Goal: Task Accomplishment & Management: Manage account settings

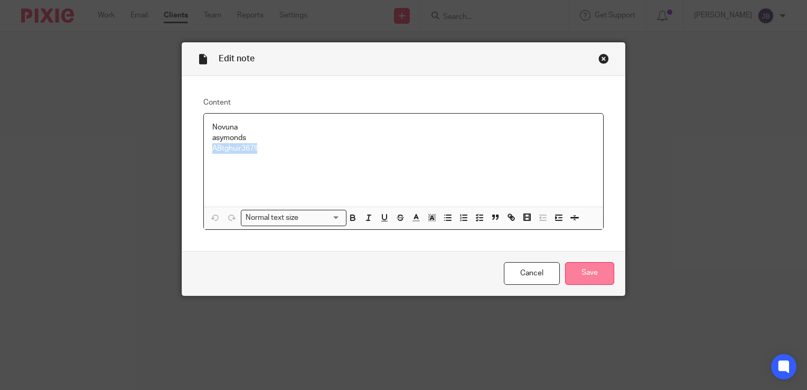
click at [578, 267] on input "Save" at bounding box center [589, 273] width 49 height 23
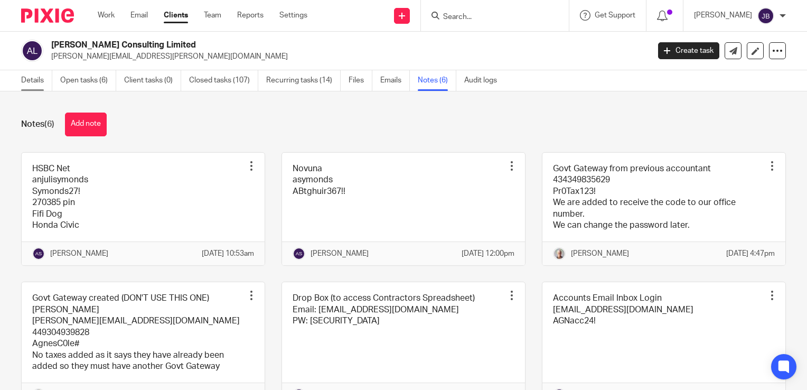
click at [31, 80] on link "Details" at bounding box center [36, 80] width 31 height 21
click at [63, 86] on link "Open tasks (6)" at bounding box center [88, 80] width 56 height 21
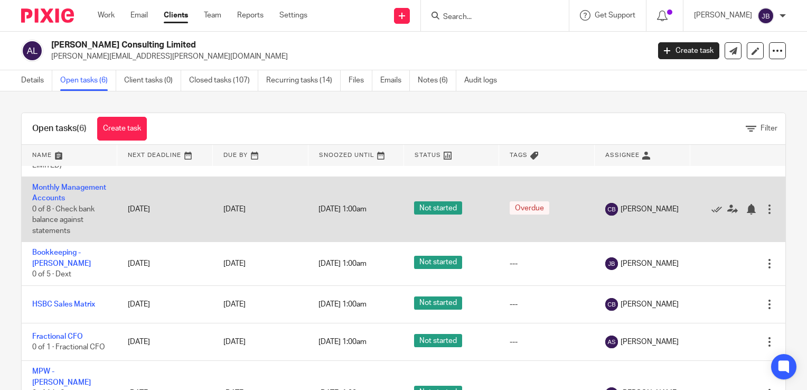
scroll to position [122, 0]
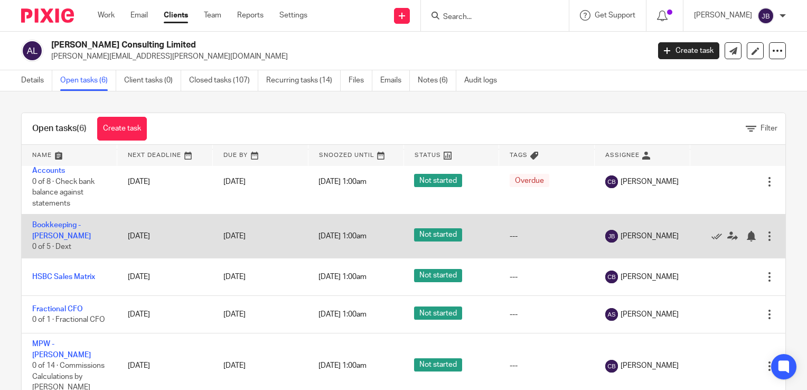
click at [39, 223] on td "Bookkeeping - Agnes Cole 0 of 5 · Dext" at bounding box center [70, 235] width 96 height 43
click at [48, 221] on link "Bookkeeping - Agnes Cole" at bounding box center [61, 230] width 59 height 18
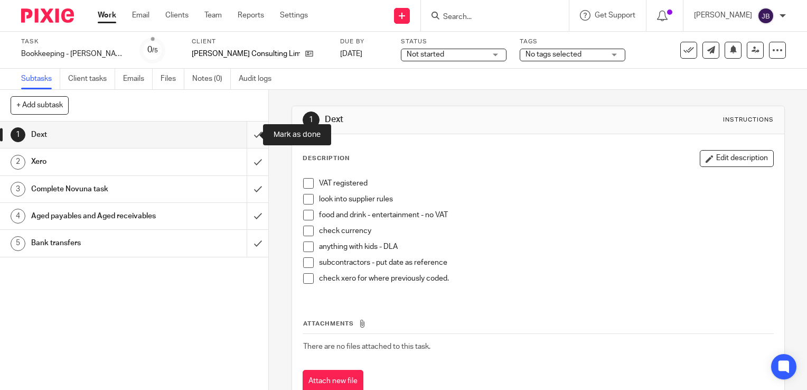
drag, startPoint x: 243, startPoint y: 127, endPoint x: 247, endPoint y: 149, distance: 22.1
click at [243, 129] on input "submit" at bounding box center [134, 134] width 268 height 26
click at [249, 161] on input "submit" at bounding box center [134, 161] width 268 height 26
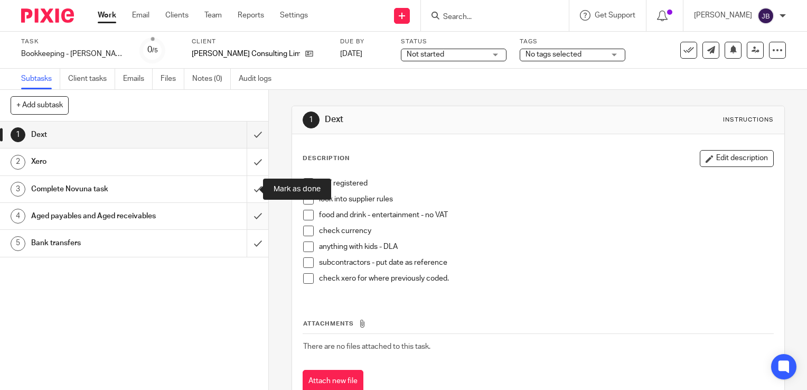
drag, startPoint x: 247, startPoint y: 188, endPoint x: 243, endPoint y: 213, distance: 25.6
click at [247, 188] on input "submit" at bounding box center [134, 189] width 268 height 26
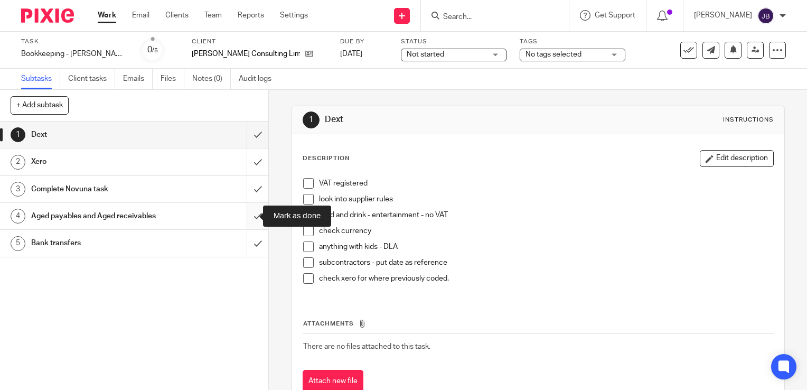
click at [244, 218] on input "submit" at bounding box center [134, 216] width 268 height 26
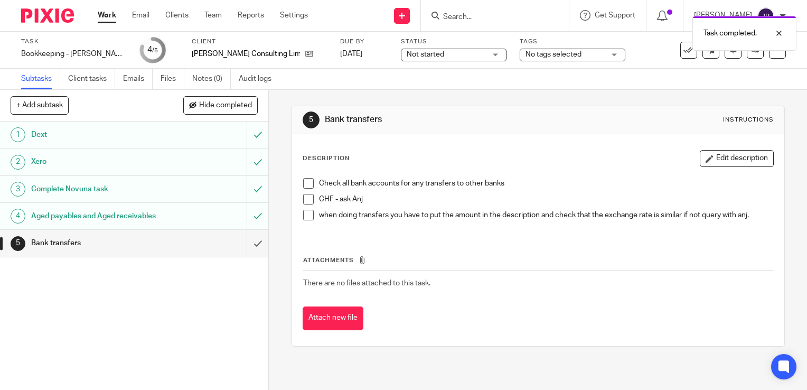
click at [750, 58] on div "Task Bookkeeping - [PERSON_NAME] Save Bookkeeping - [PERSON_NAME] 4 /5 Client […" at bounding box center [403, 49] width 765 height 25
click at [751, 54] on icon at bounding box center [755, 50] width 8 height 8
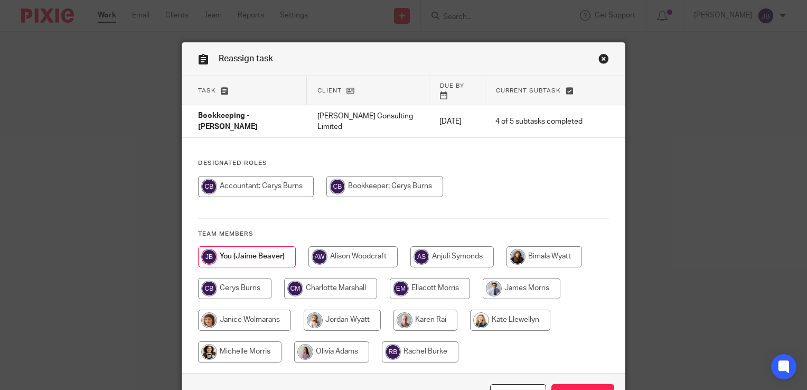
click at [422, 246] on input "radio" at bounding box center [451, 256] width 83 height 21
radio input "true"
click at [581, 384] on input "Reassign" at bounding box center [582, 395] width 63 height 23
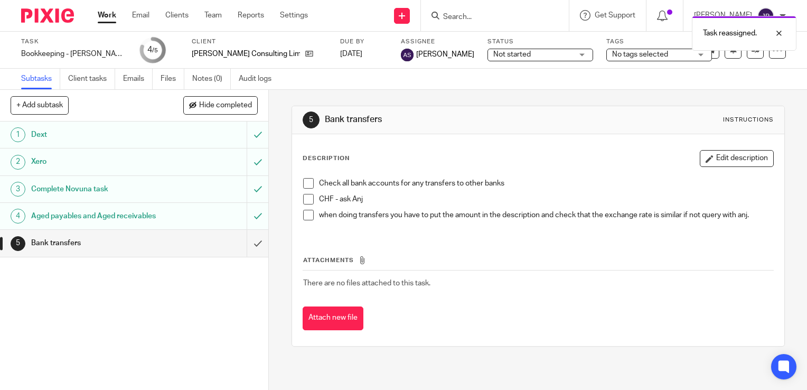
click at [116, 9] on div "Work Email Clients Team Reports Settings Work Email Clients Team Reports Settin…" at bounding box center [205, 15] width 237 height 31
click at [114, 16] on link "Work" at bounding box center [107, 15] width 18 height 11
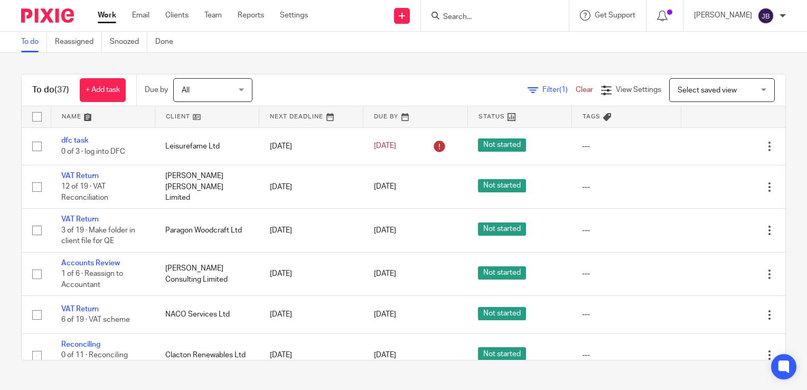
click at [465, 14] on input "Search" at bounding box center [489, 18] width 95 height 10
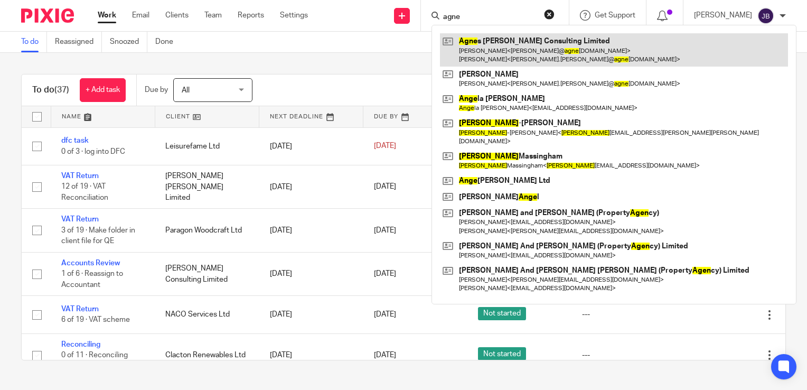
type input "agne"
click at [536, 63] on link at bounding box center [614, 49] width 348 height 33
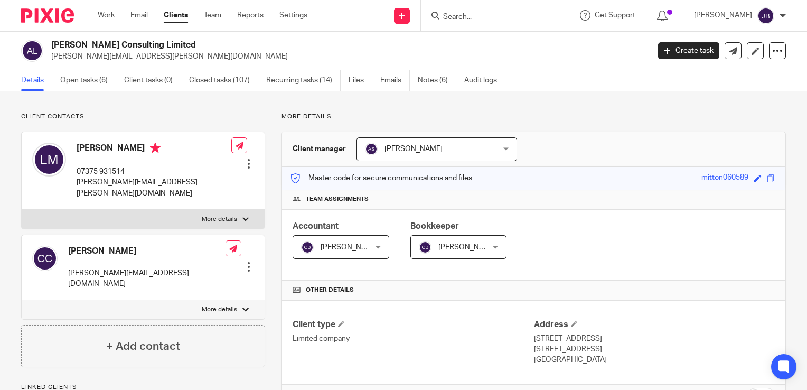
click at [96, 82] on link "Open tasks (6)" at bounding box center [88, 80] width 56 height 21
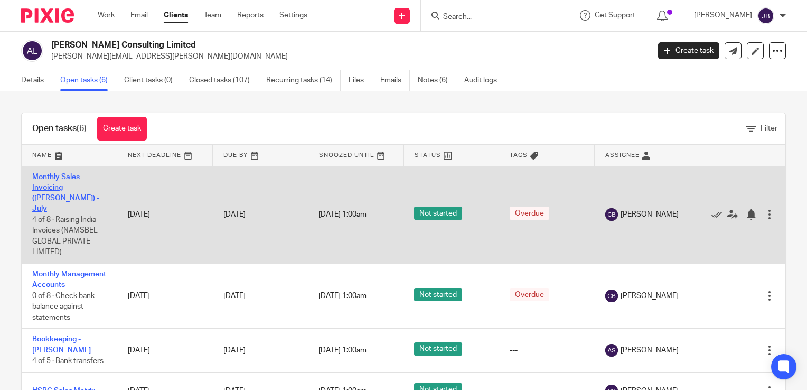
click at [55, 186] on link "Monthly Sales Invoicing (Agnes Cole) - July" at bounding box center [65, 193] width 67 height 40
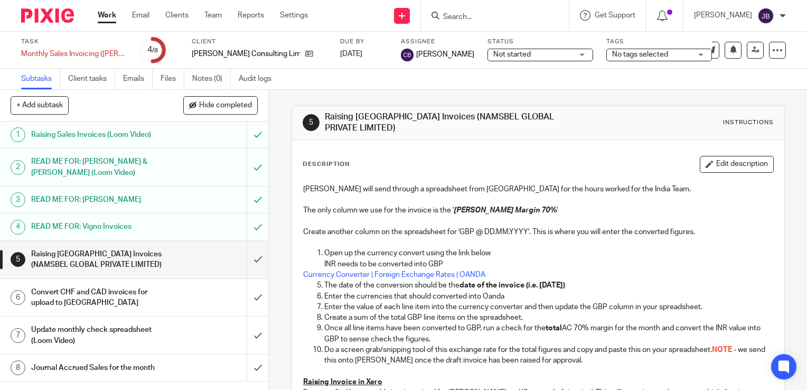
click at [135, 301] on h1 "Convert CHF and CAD invoices for upload to [GEOGRAPHIC_DATA]" at bounding box center [99, 297] width 137 height 27
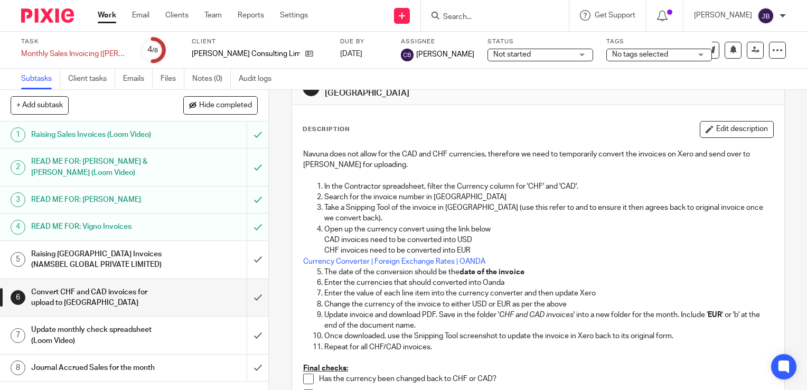
scroll to position [53, 0]
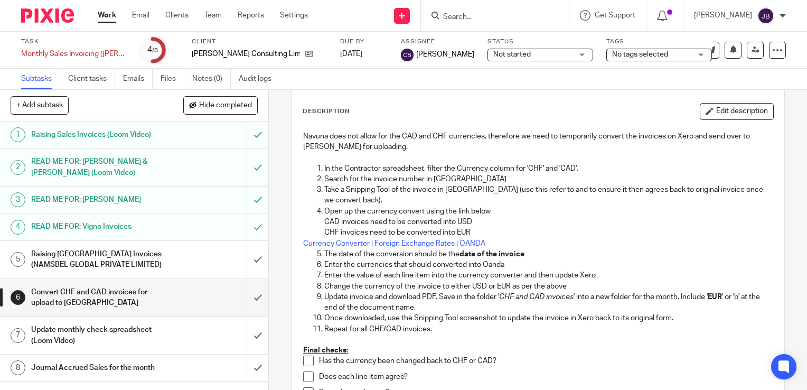
click at [129, 135] on h1 "Raising Sales Invoices (Loom Video)" at bounding box center [99, 135] width 137 height 16
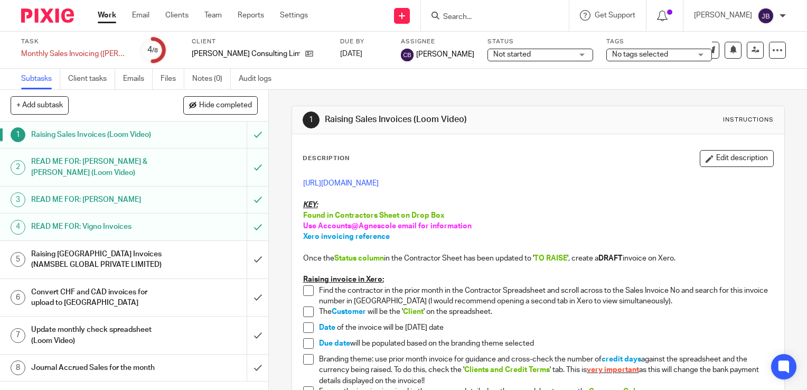
click at [131, 293] on h1 "Convert CHF and CAD invoices for upload to [GEOGRAPHIC_DATA]" at bounding box center [99, 297] width 137 height 27
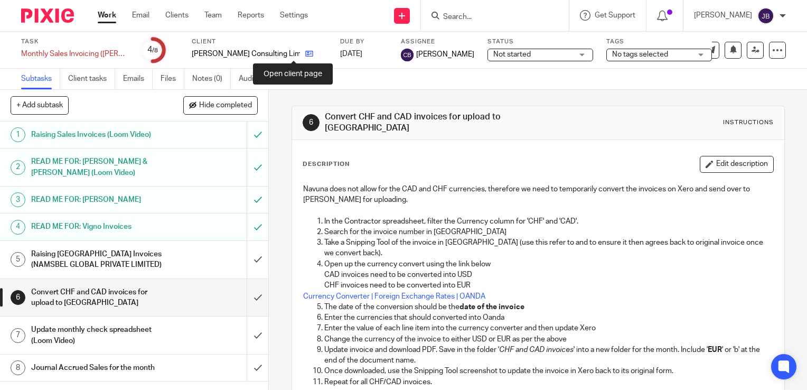
click at [305, 56] on icon at bounding box center [309, 54] width 8 height 8
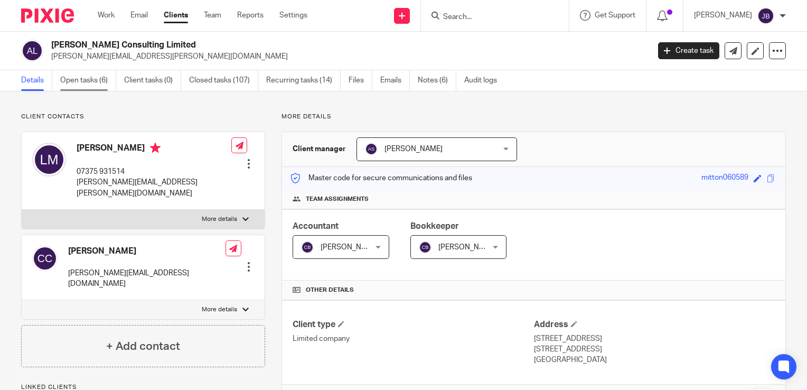
click at [84, 75] on link "Open tasks (6)" at bounding box center [88, 80] width 56 height 21
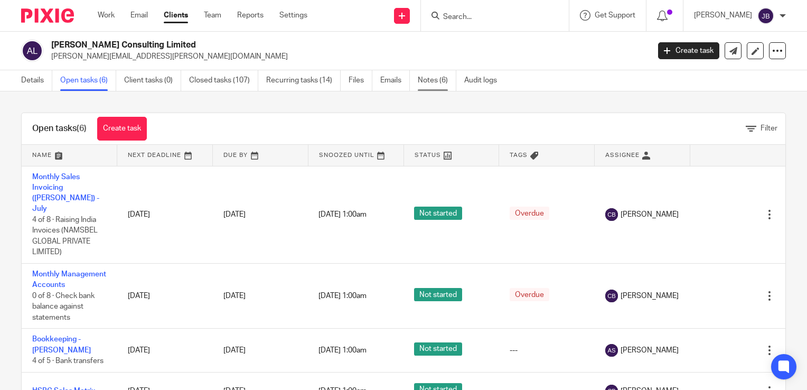
click at [434, 81] on link "Notes (6)" at bounding box center [437, 80] width 39 height 21
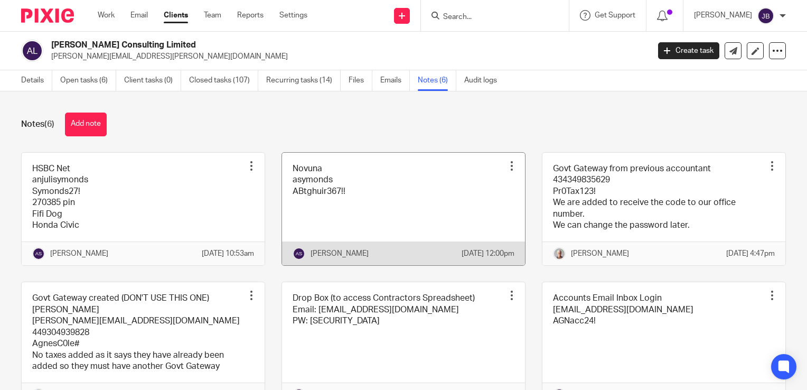
click at [321, 168] on link at bounding box center [403, 209] width 243 height 113
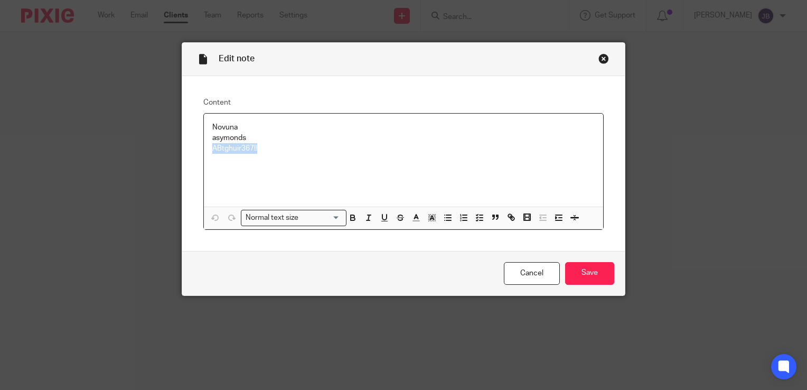
drag, startPoint x: 217, startPoint y: 149, endPoint x: 192, endPoint y: 148, distance: 24.8
click at [192, 148] on div "Content Novuna asymonds ABtghuir367!! Normal text size Loading... Remove Edit I…" at bounding box center [403, 163] width 442 height 175
copy p "ABtghuir367!!"
click at [599, 276] on input "Save" at bounding box center [589, 273] width 49 height 23
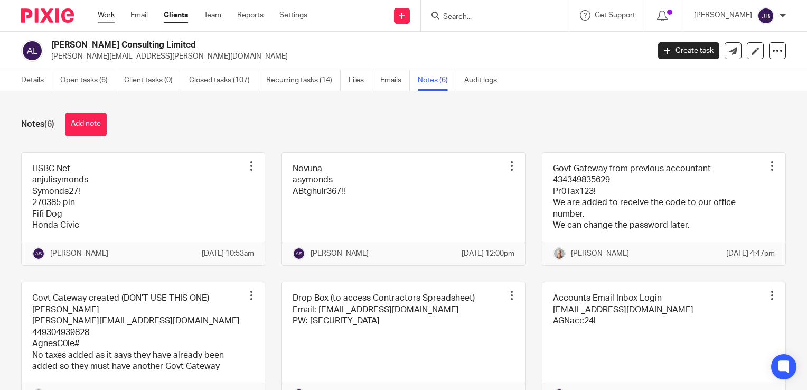
click at [104, 14] on link "Work" at bounding box center [106, 15] width 17 height 11
